Goal: Transaction & Acquisition: Purchase product/service

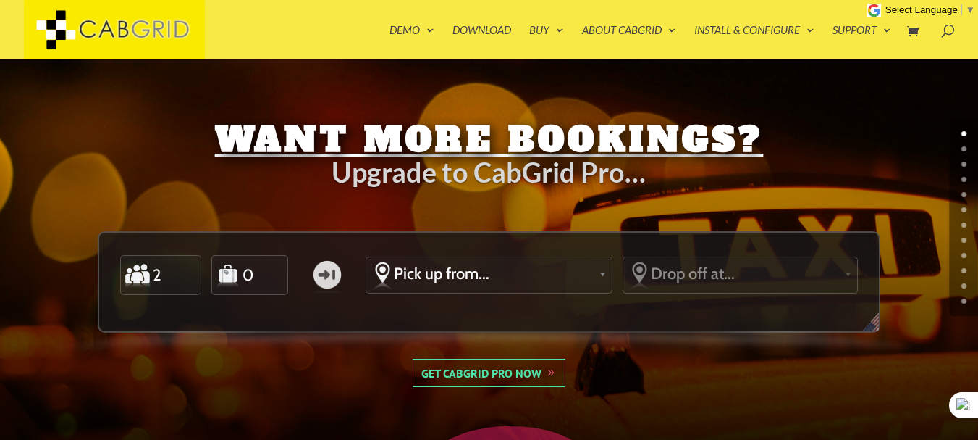
click at [476, 382] on link "Get CabGrid Pro Now" at bounding box center [490, 372] width 154 height 28
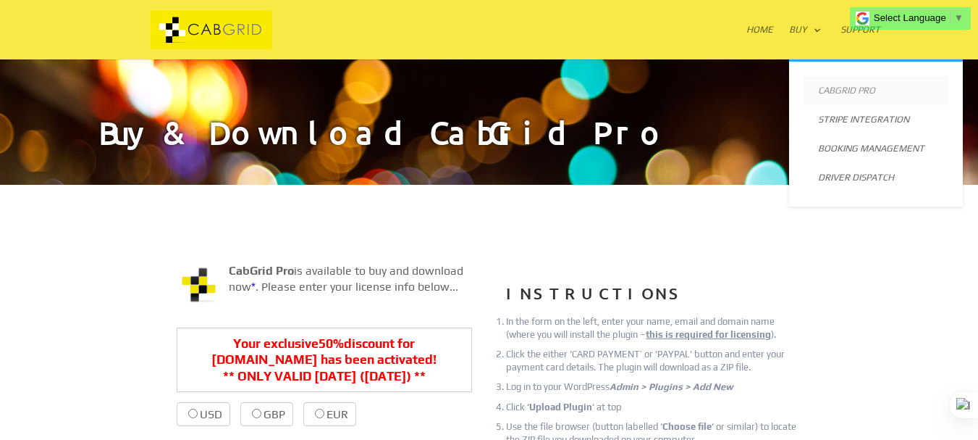
click at [831, 100] on link "CabGrid Pro" at bounding box center [876, 90] width 145 height 29
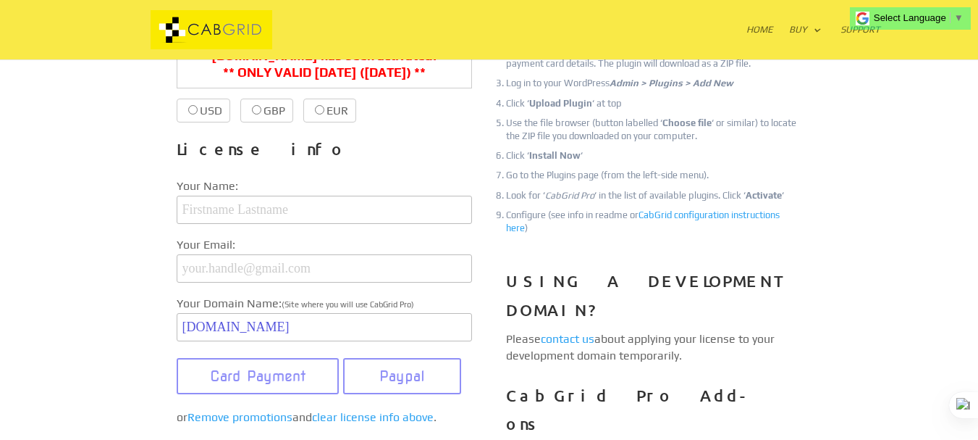
scroll to position [237, 0]
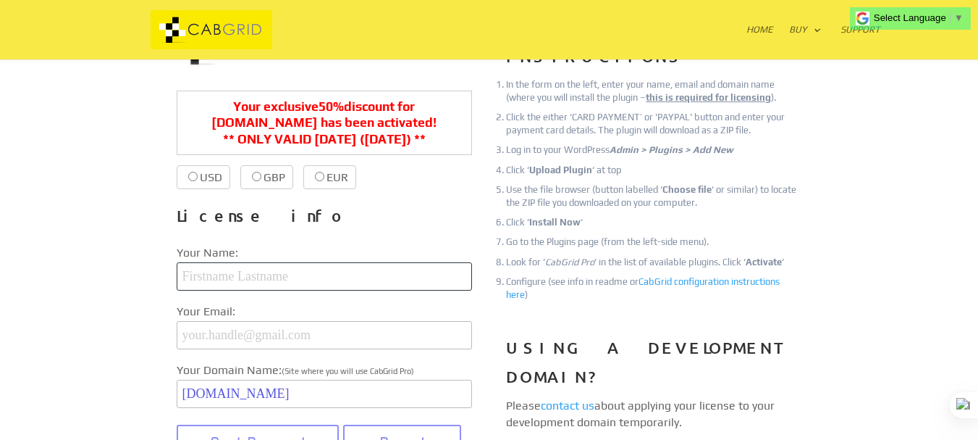
click at [219, 277] on input "text" at bounding box center [324, 276] width 295 height 28
type input "Ahmad Obaid"
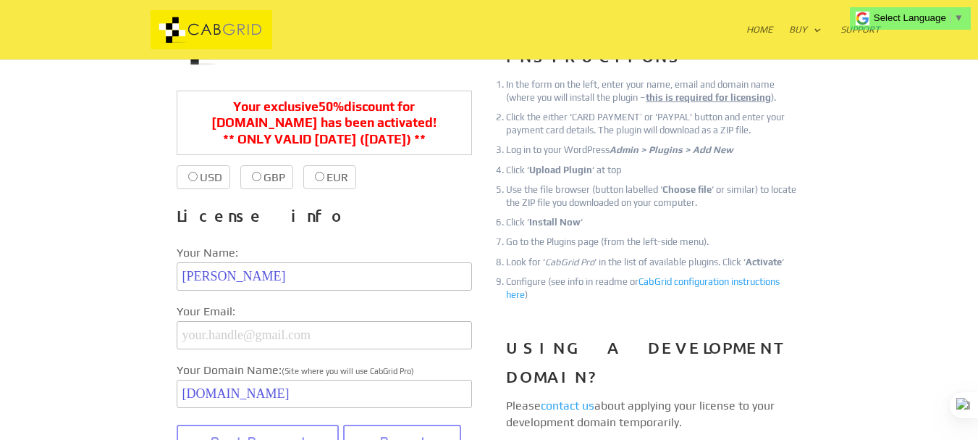
type input "ahmadin2030@gmail.com"
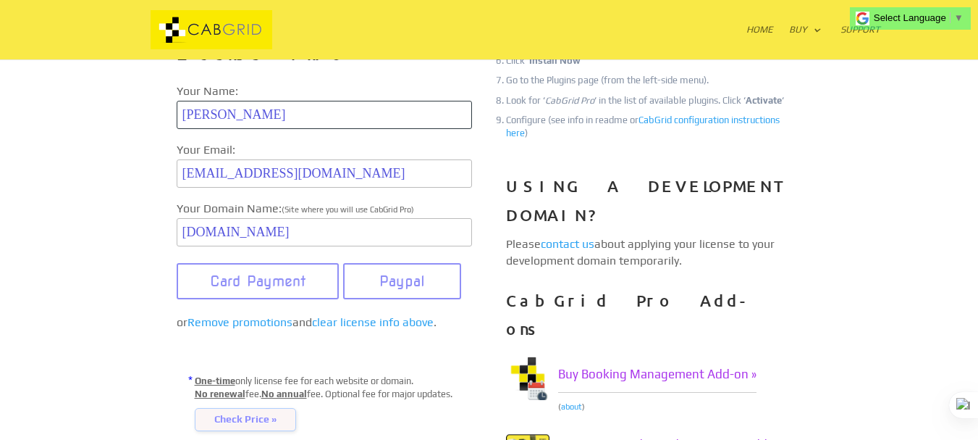
scroll to position [445, 0]
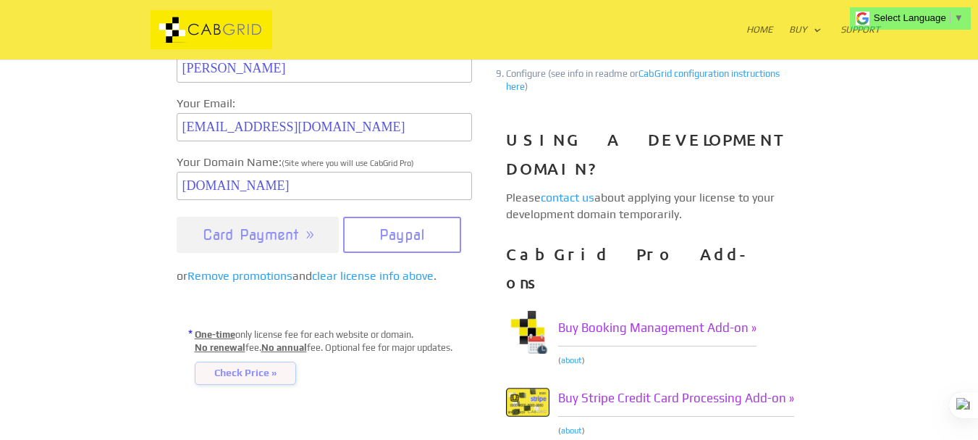
click at [300, 243] on button "Card Payment" at bounding box center [258, 235] width 163 height 36
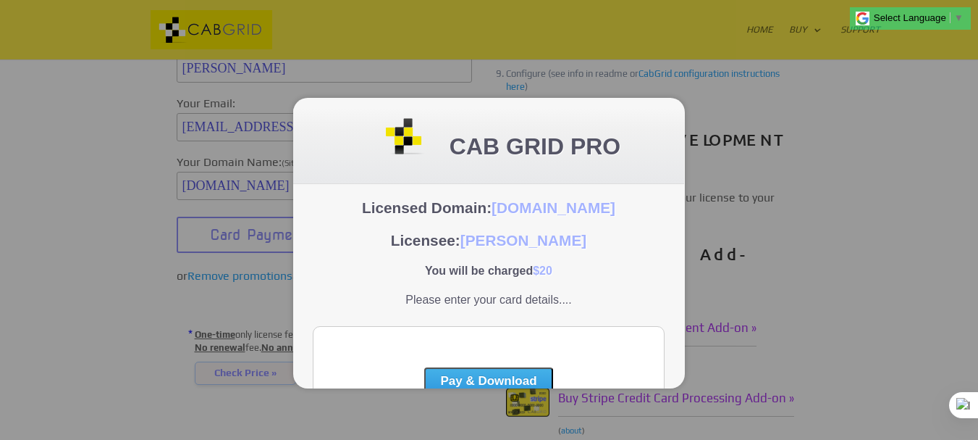
scroll to position [70, 0]
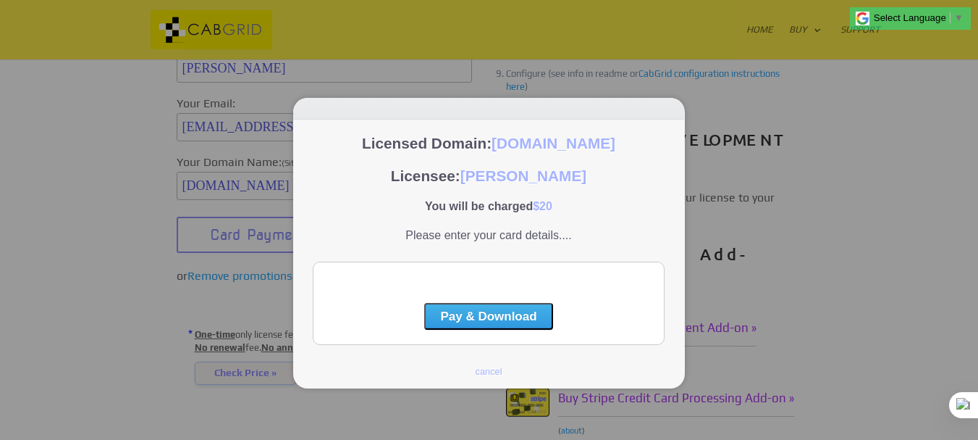
click at [799, 159] on div at bounding box center [489, 220] width 978 height 440
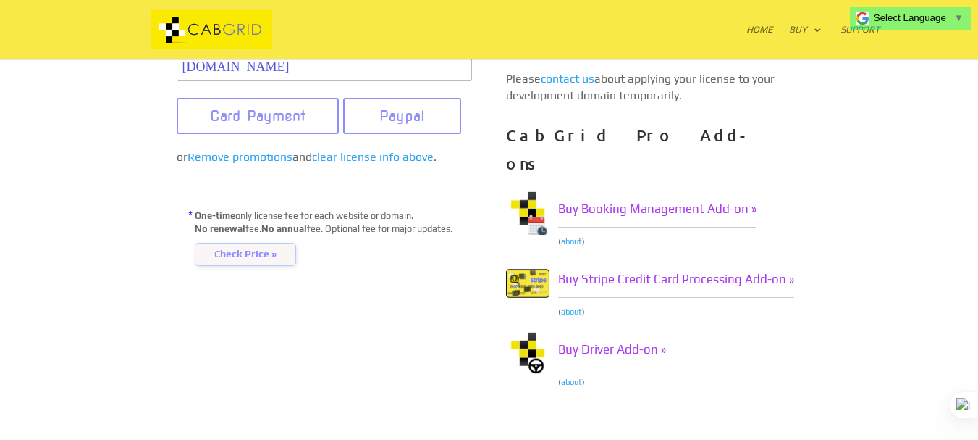
scroll to position [558, 0]
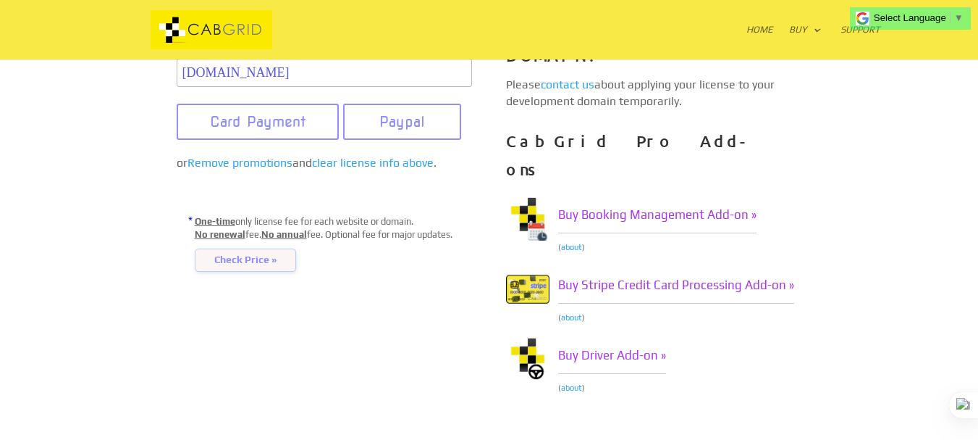
click at [222, 269] on span "Check Price »" at bounding box center [245, 259] width 101 height 23
click at [281, 129] on button "Card Payment" at bounding box center [258, 122] width 163 height 36
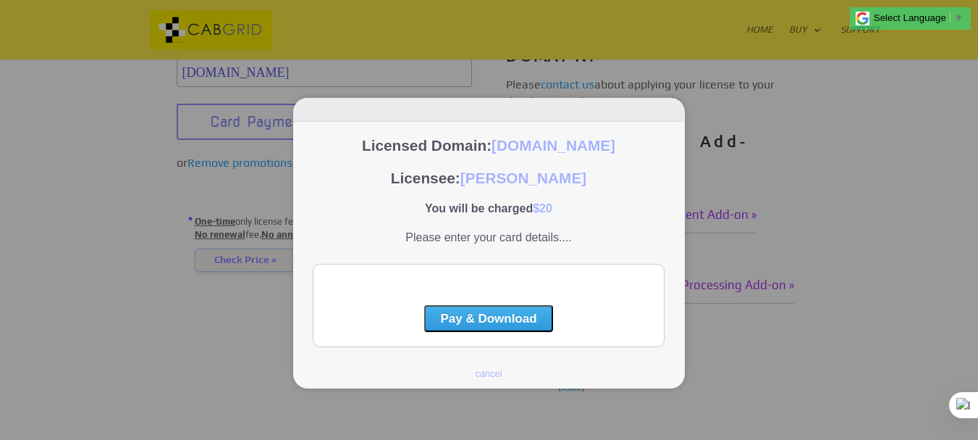
scroll to position [70, 0]
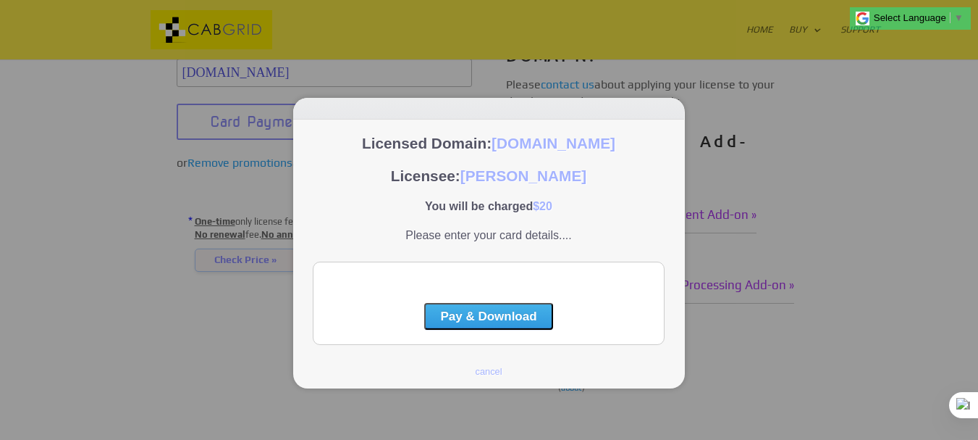
click at [442, 314] on button "Pay & Download" at bounding box center [488, 316] width 128 height 27
click at [532, 231] on p "Please enter your card details...." at bounding box center [488, 235] width 391 height 13
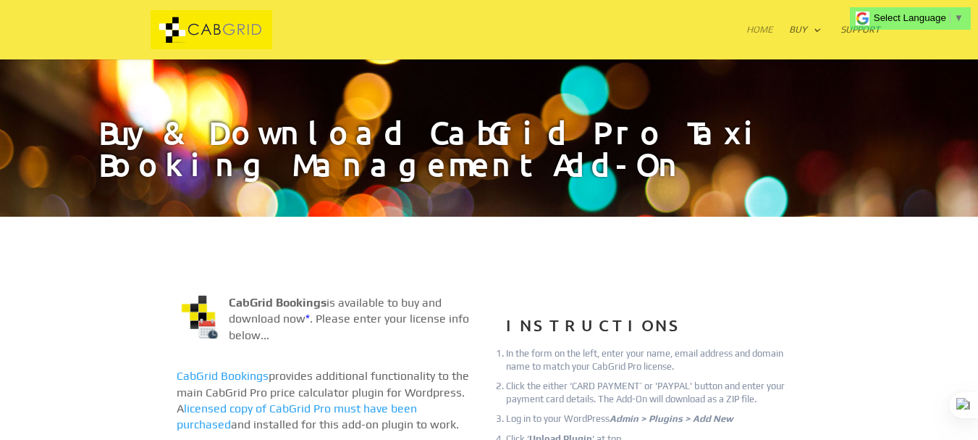
click at [765, 30] on link "Home" at bounding box center [760, 42] width 27 height 35
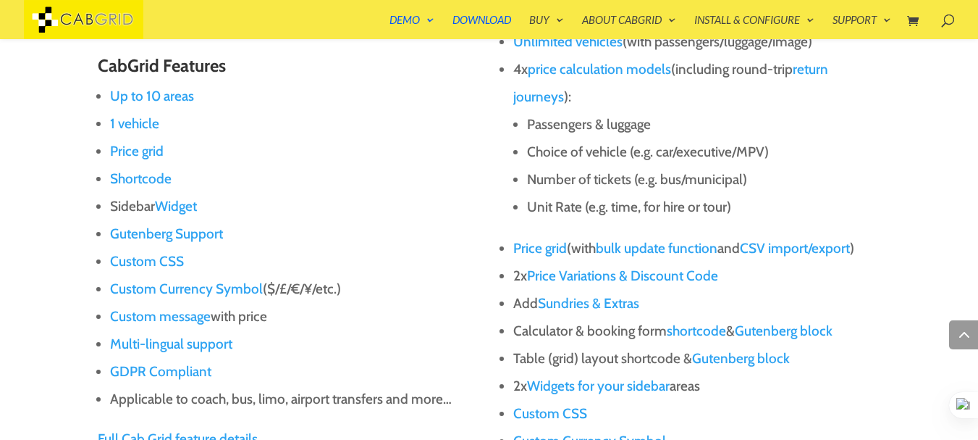
scroll to position [977, 0]
